Goal: Task Accomplishment & Management: Manage account settings

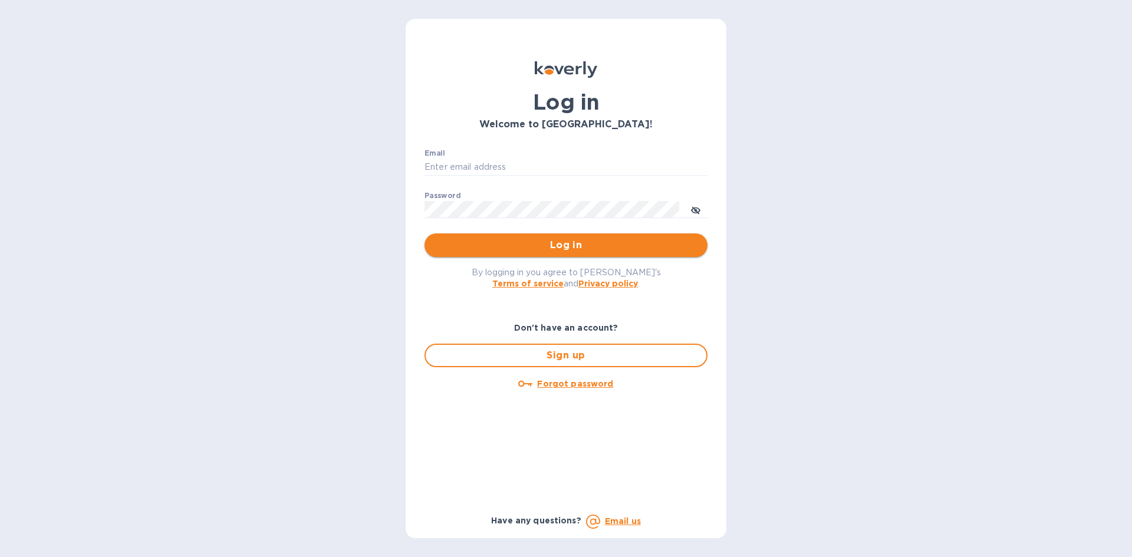
type input "office@currentmechanics.com"
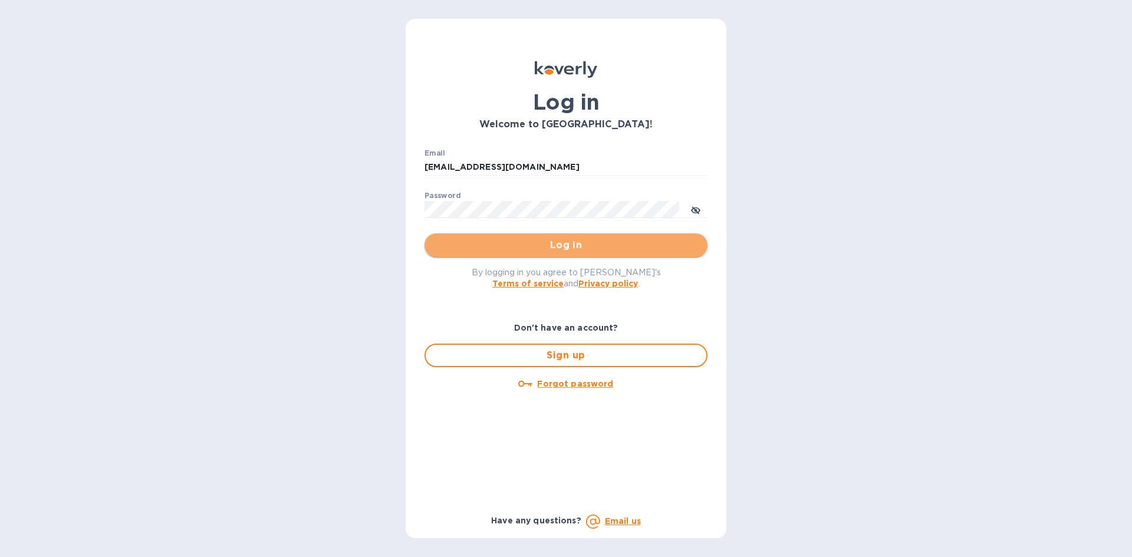
click at [594, 243] on span "Log in" at bounding box center [566, 245] width 264 height 14
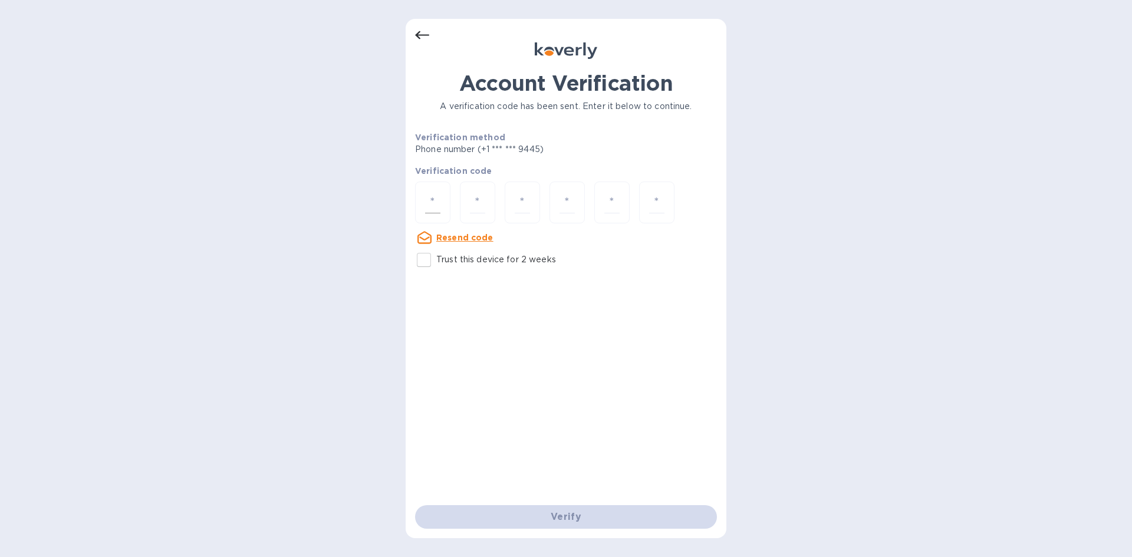
click at [426, 215] on div at bounding box center [432, 203] width 35 height 42
type input "9"
type input "4"
type input "2"
type input "4"
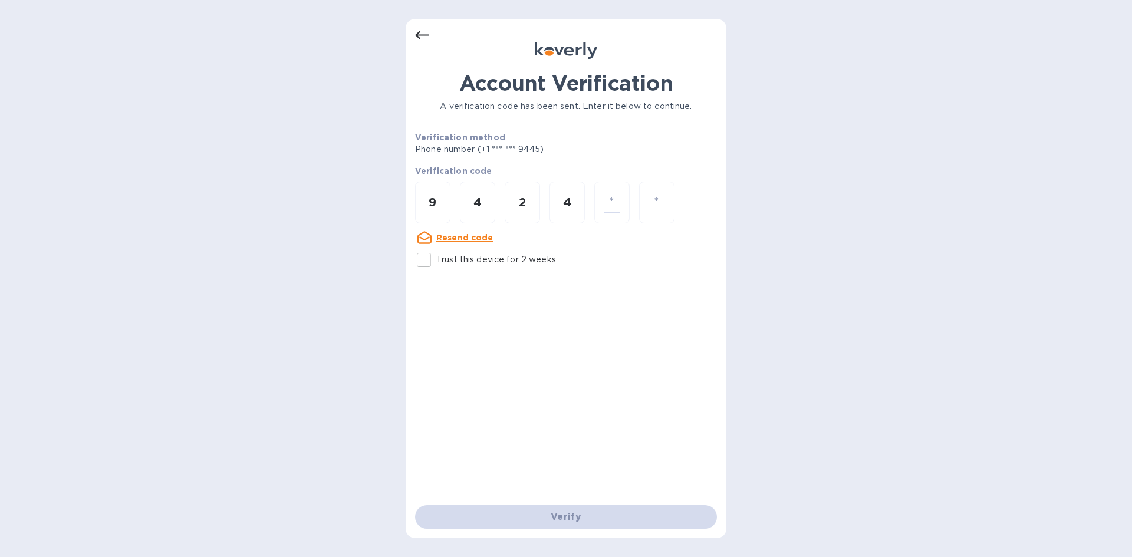
type input "4"
type input "9"
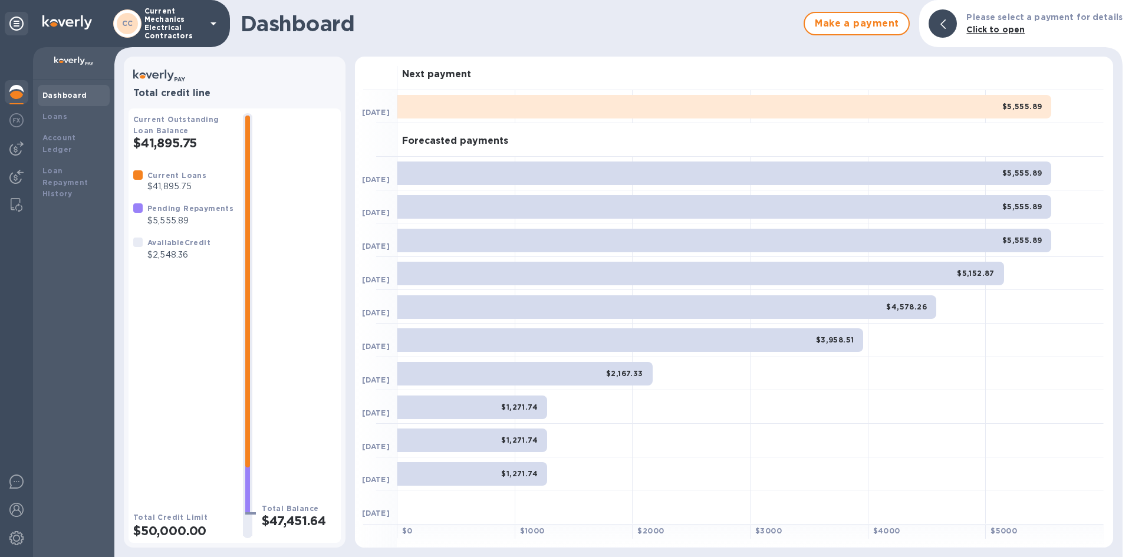
click at [163, 218] on p "$5,555.89" at bounding box center [190, 221] width 86 height 12
click at [18, 143] on img at bounding box center [16, 148] width 14 height 14
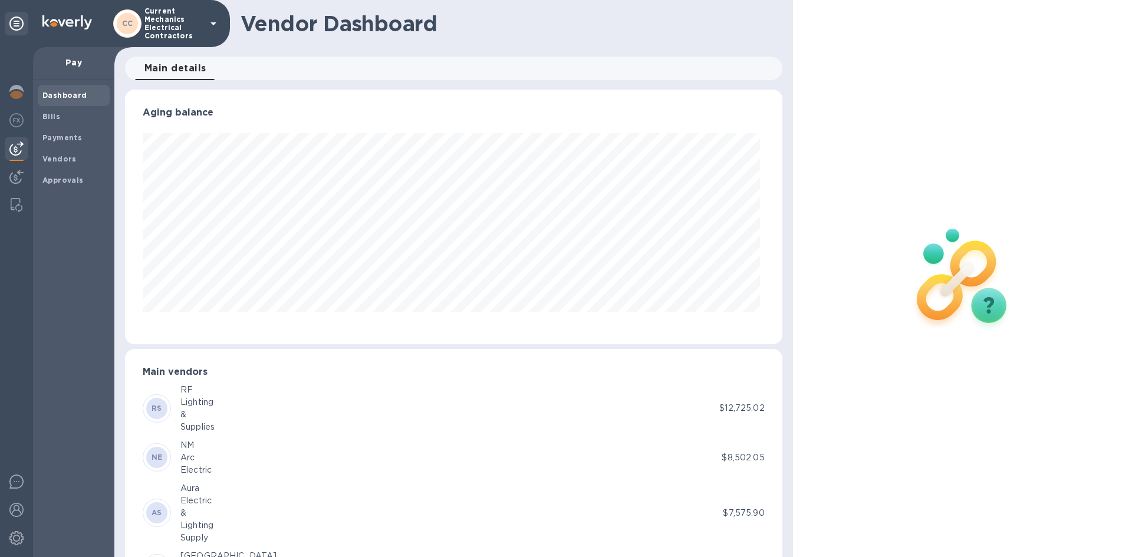
scroll to position [255, 652]
click at [78, 151] on div "Vendors" at bounding box center [74, 159] width 72 height 21
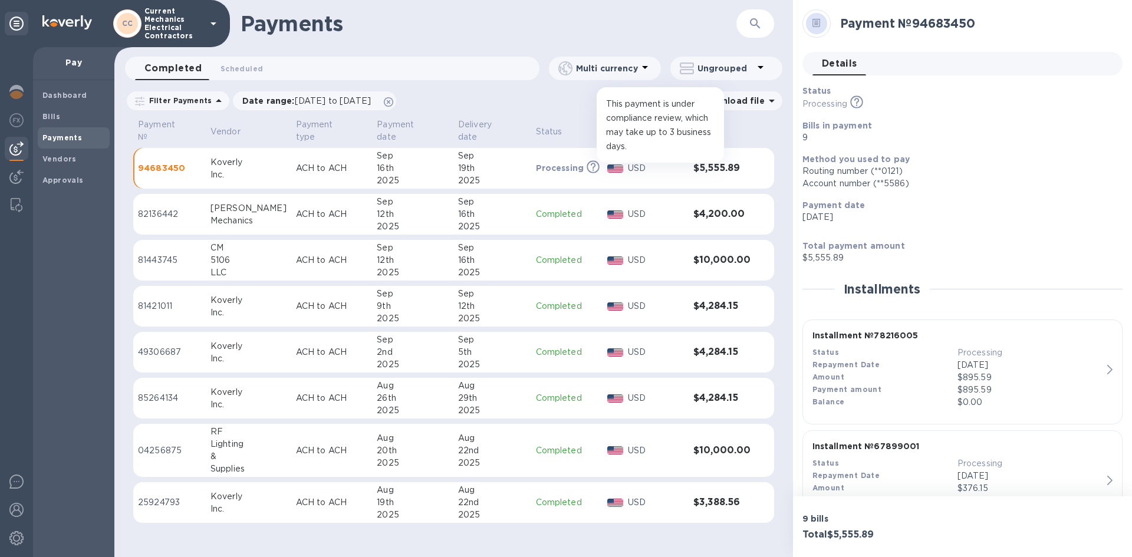
click at [587, 160] on icon at bounding box center [593, 166] width 13 height 13
click at [497, 162] on div "19th" at bounding box center [492, 168] width 68 height 12
click at [21, 542] on img at bounding box center [16, 538] width 14 height 14
